Goal: Task Accomplishment & Management: Manage account settings

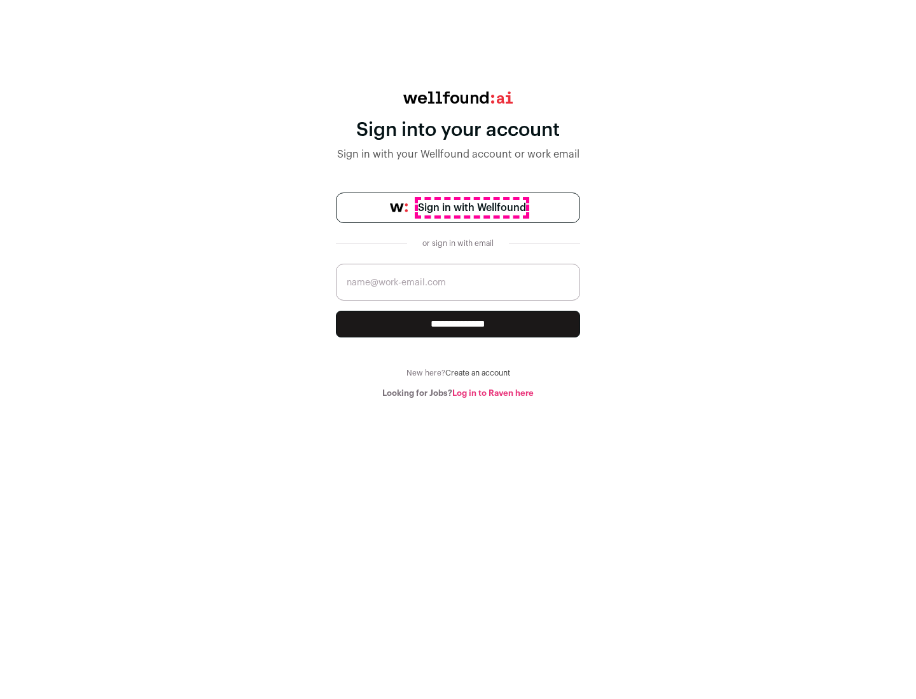
click at [471, 208] on span "Sign in with Wellfound" at bounding box center [472, 207] width 108 height 15
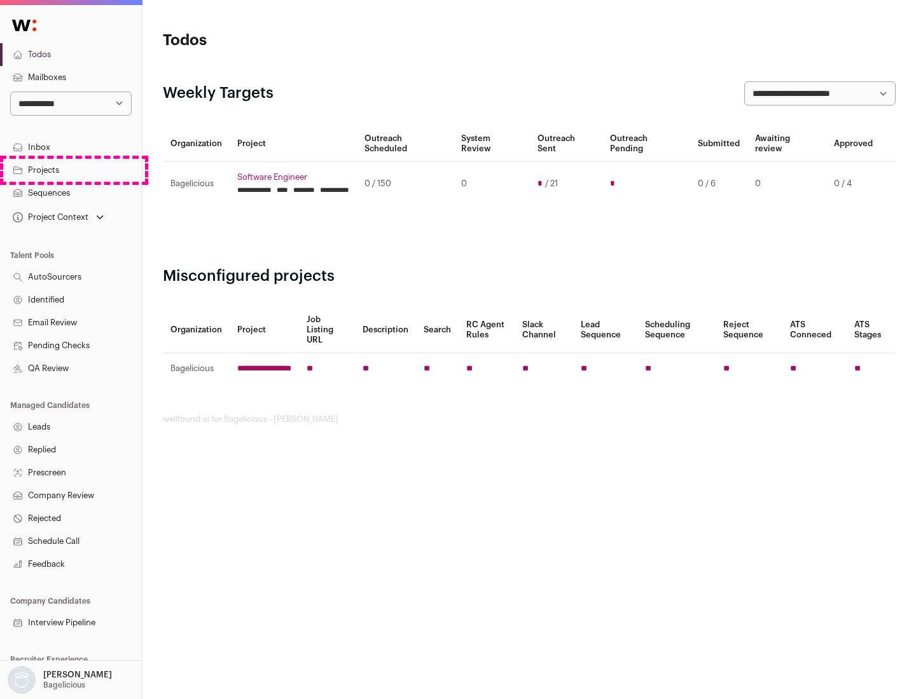
click at [71, 170] on link "Projects" at bounding box center [71, 170] width 142 height 23
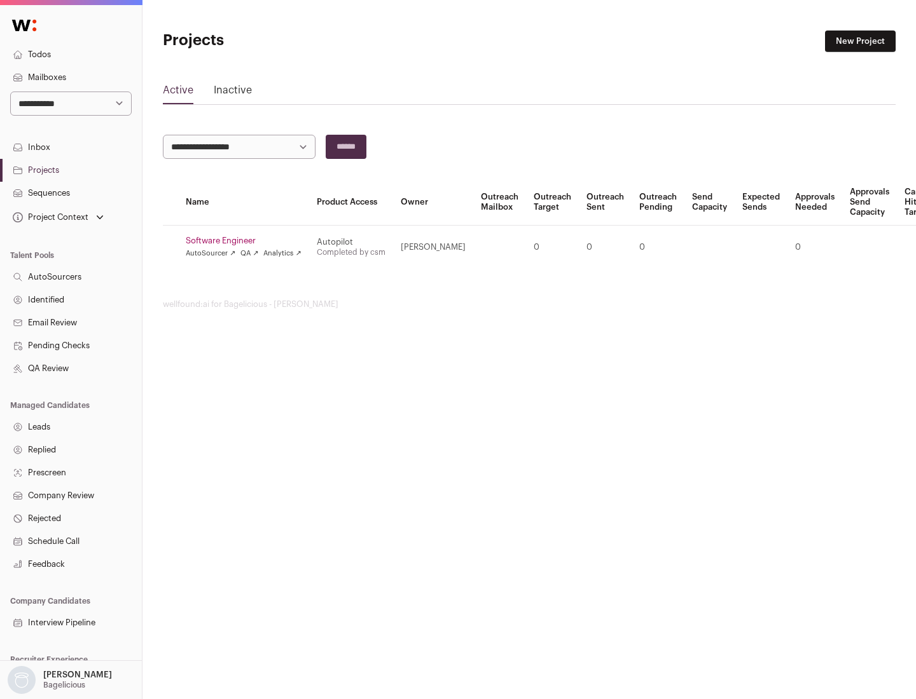
click at [247, 241] on link "Software Engineer" at bounding box center [244, 241] width 116 height 10
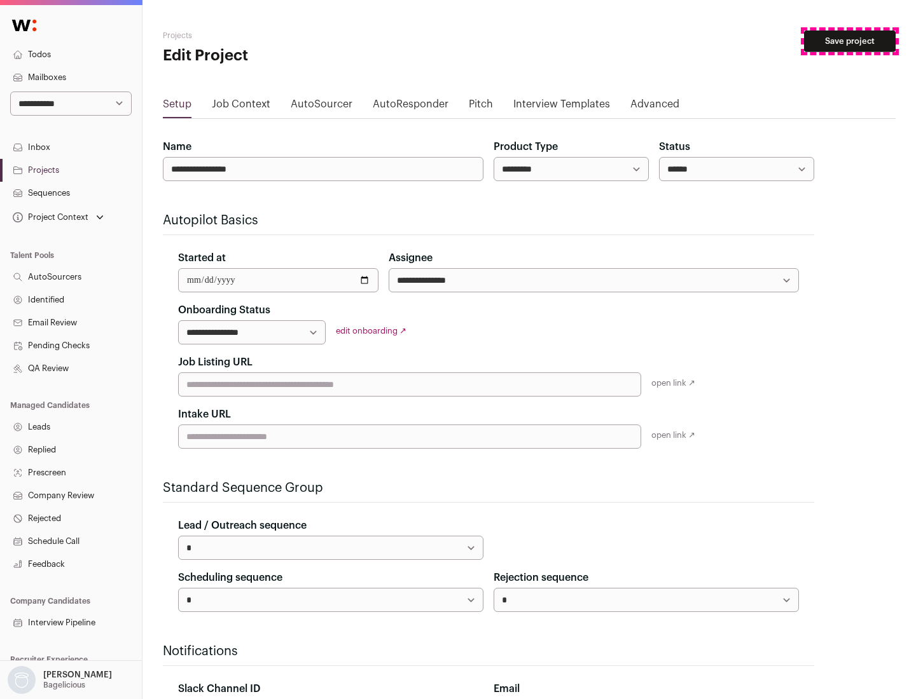
click at [849, 41] on button "Save project" at bounding box center [850, 42] width 92 height 22
